Goal: Task Accomplishment & Management: Manage account settings

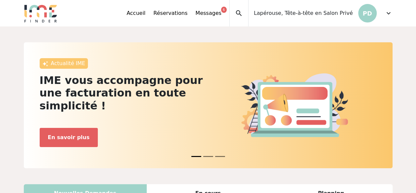
click at [384, 10] on span "expand_more" at bounding box center [388, 13] width 8 height 8
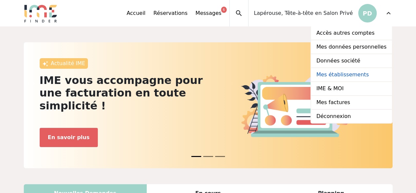
click at [376, 74] on link "Mes établissements" at bounding box center [351, 75] width 81 height 14
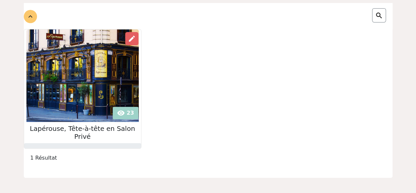
scroll to position [51, 0]
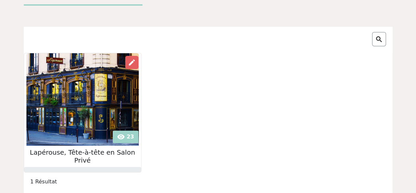
click at [81, 112] on img at bounding box center [82, 99] width 112 height 92
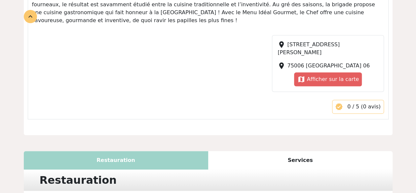
scroll to position [312, 0]
